Goal: Information Seeking & Learning: Learn about a topic

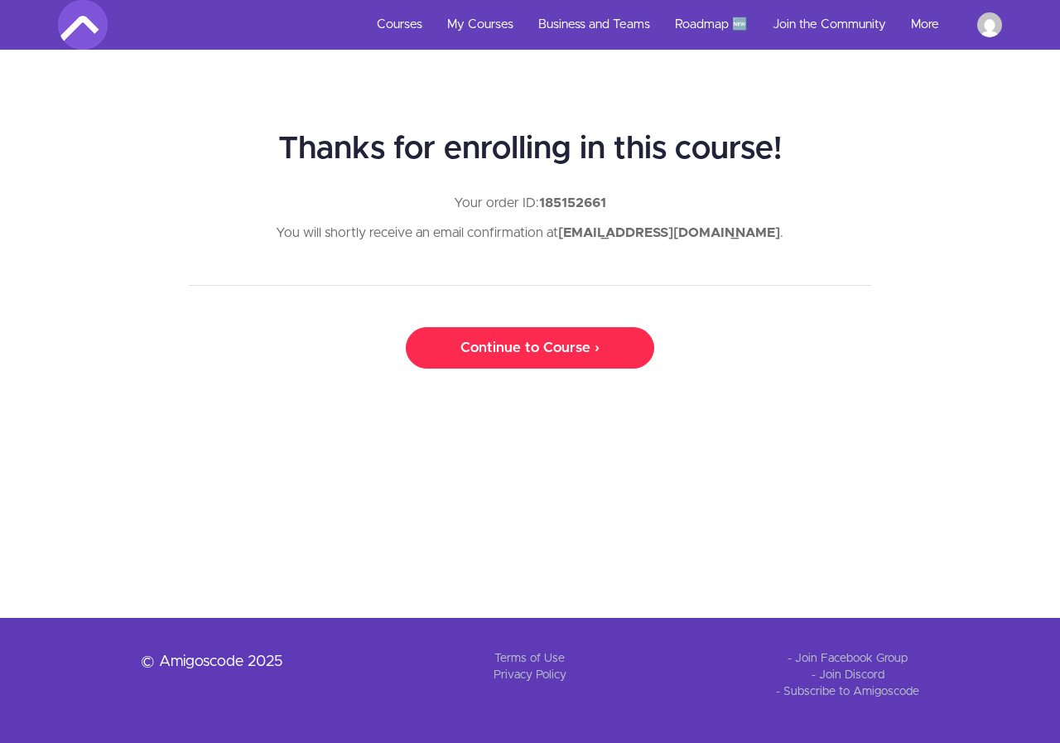
click at [532, 356] on link "Continue to Course ›" at bounding box center [530, 347] width 248 height 41
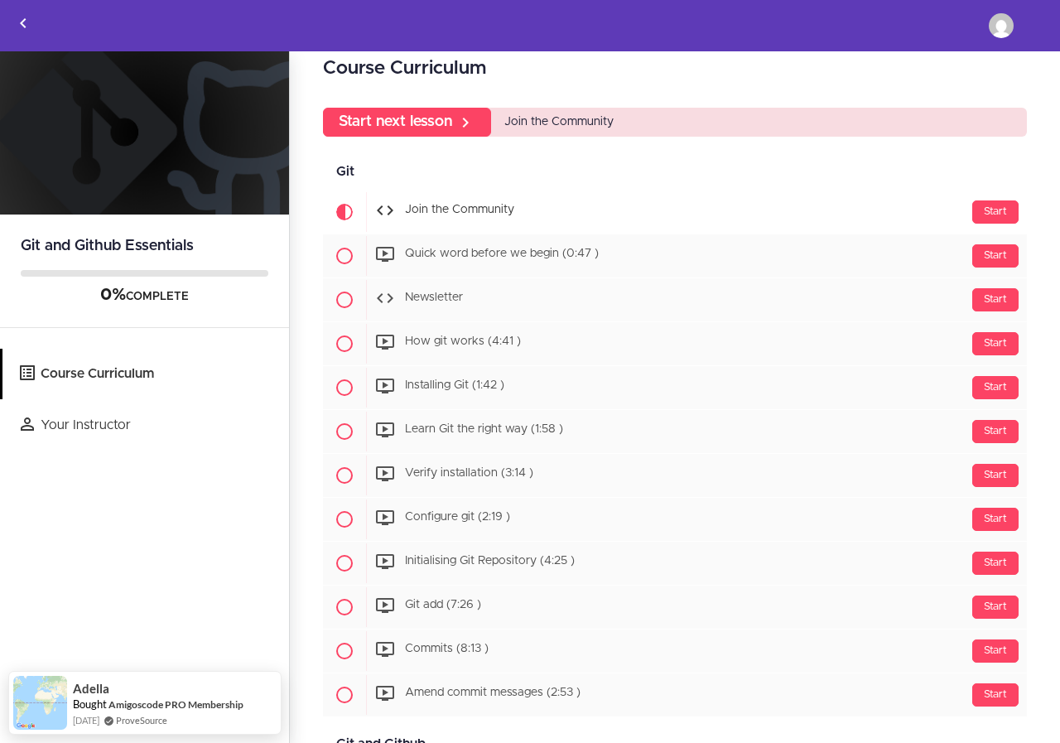
scroll to position [75, 0]
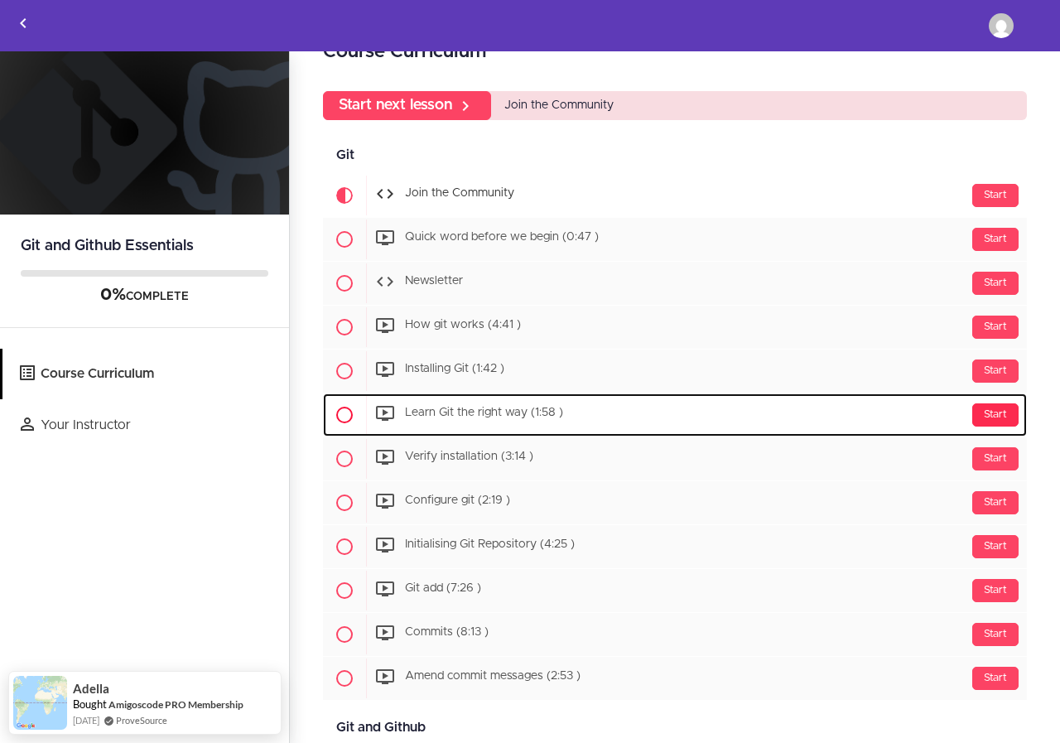
click at [984, 405] on div "Start" at bounding box center [995, 414] width 46 height 23
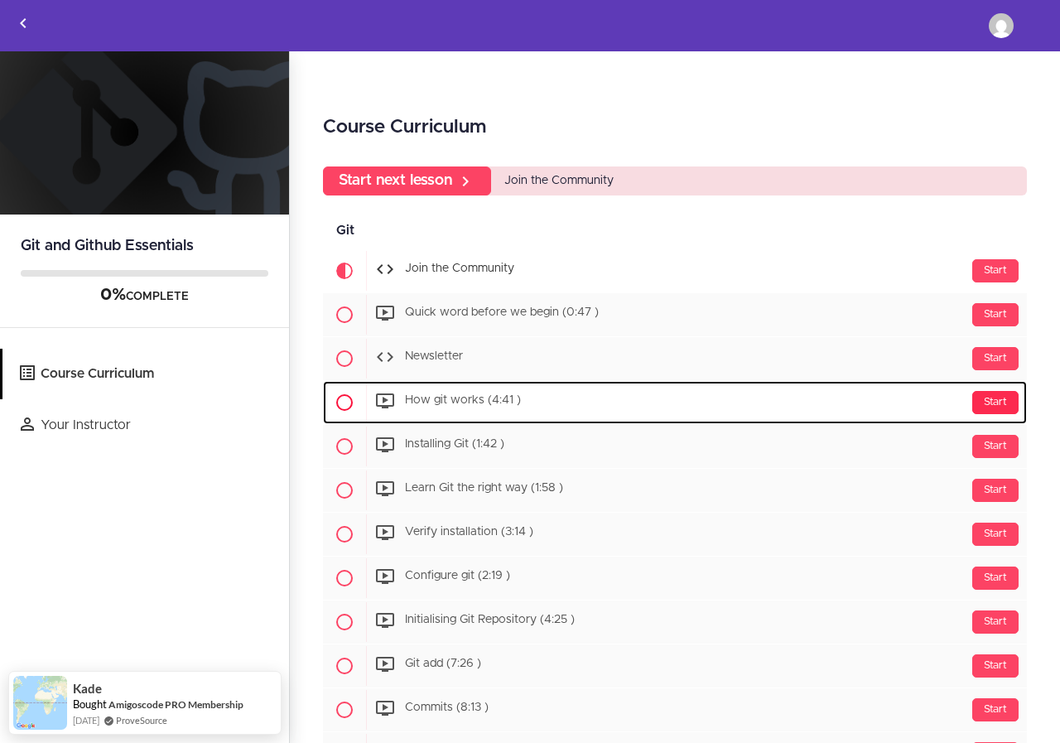
click at [972, 396] on div "Start" at bounding box center [995, 402] width 46 height 23
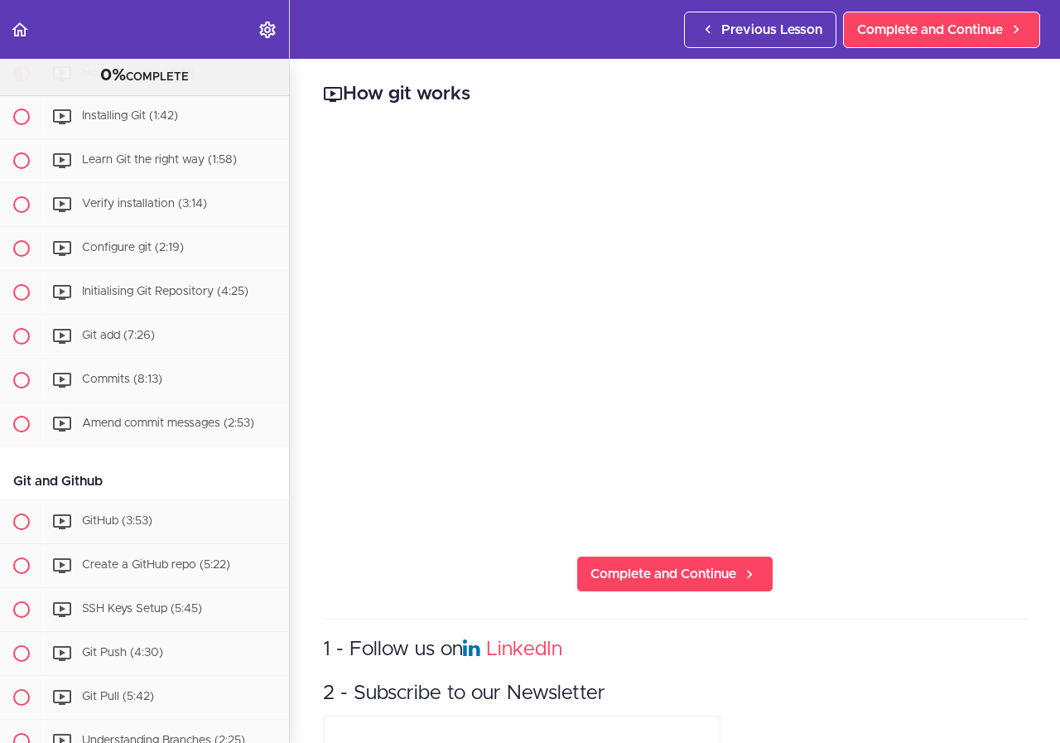
scroll to position [283, 0]
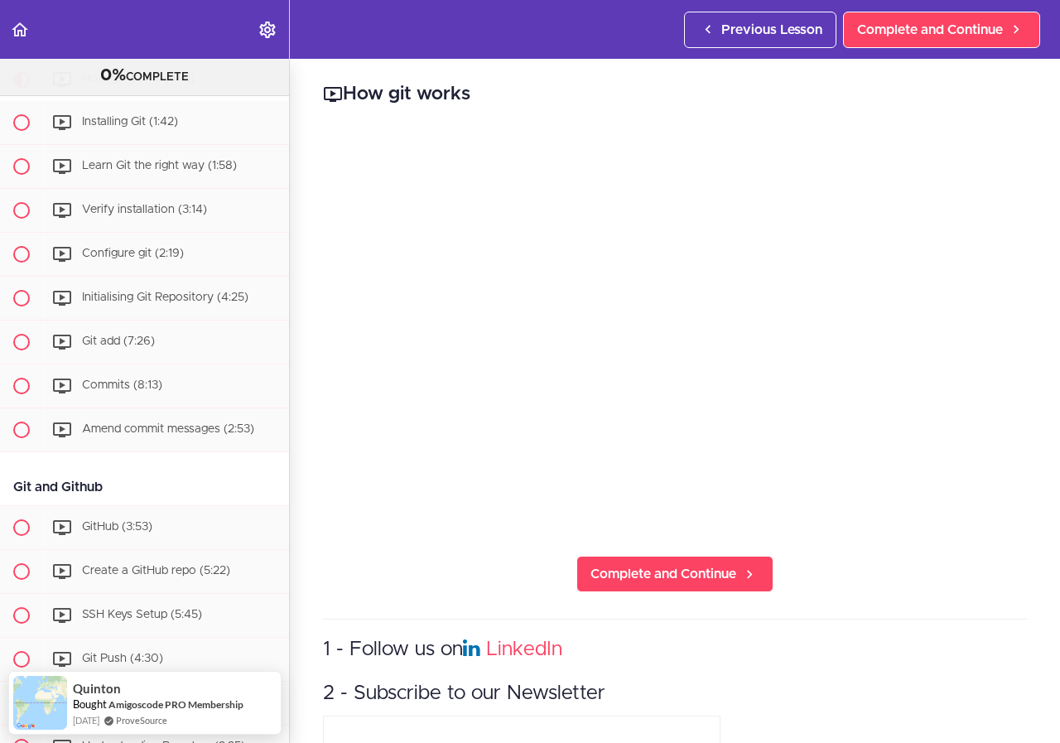
click at [49, 494] on div "Git and Github" at bounding box center [144, 487] width 289 height 37
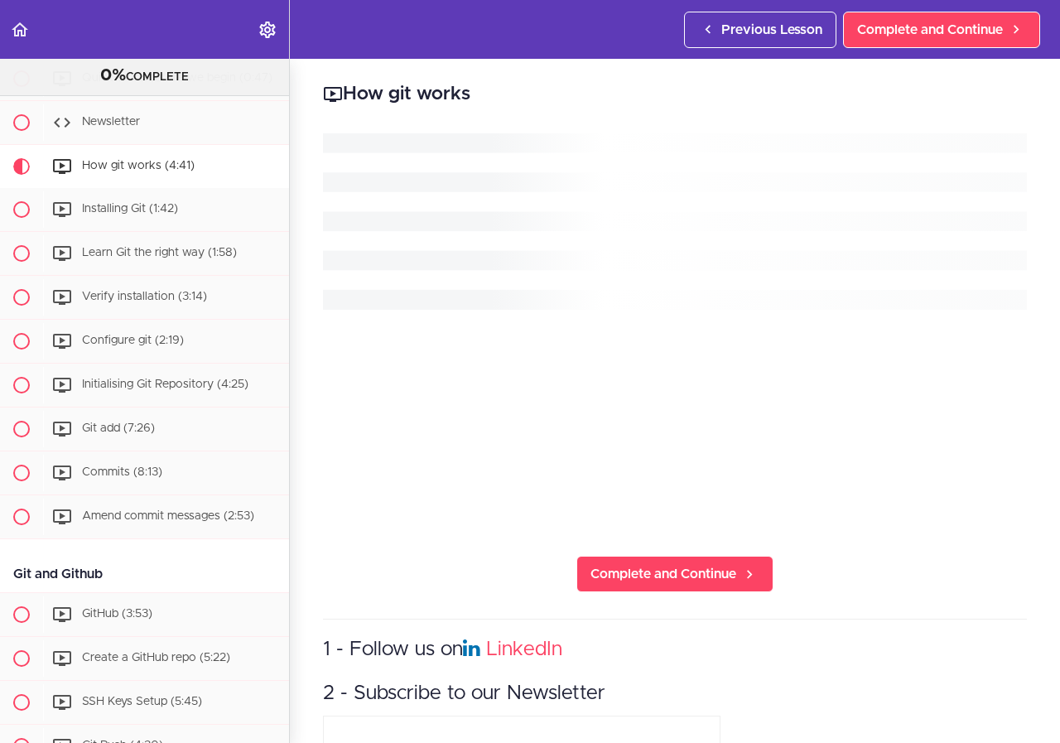
scroll to position [253, 0]
